Goal: Task Accomplishment & Management: Manage account settings

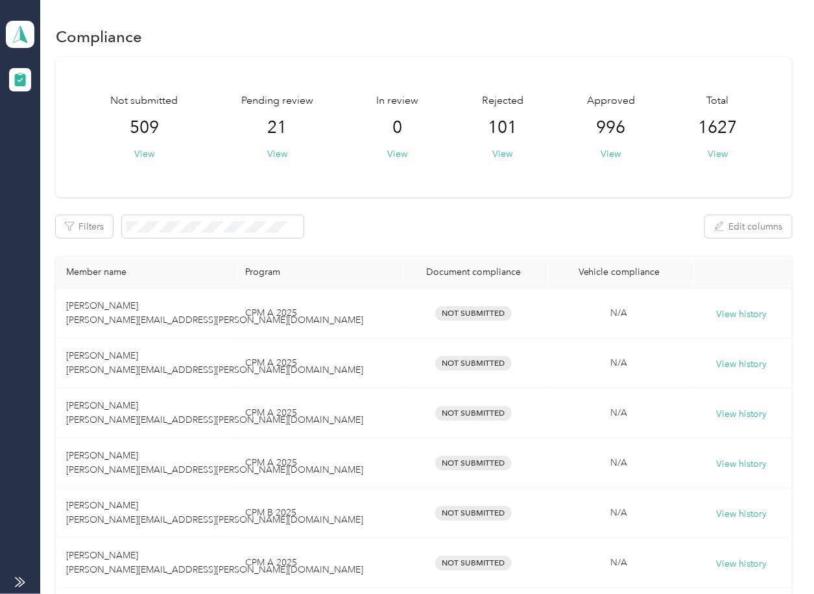
click at [352, 216] on div "Filters Edit columns" at bounding box center [424, 226] width 736 height 23
click at [23, 30] on icon at bounding box center [19, 34] width 19 height 18
click at [38, 131] on div "Log out" at bounding box center [42, 136] width 50 height 14
